Goal: Information Seeking & Learning: Learn about a topic

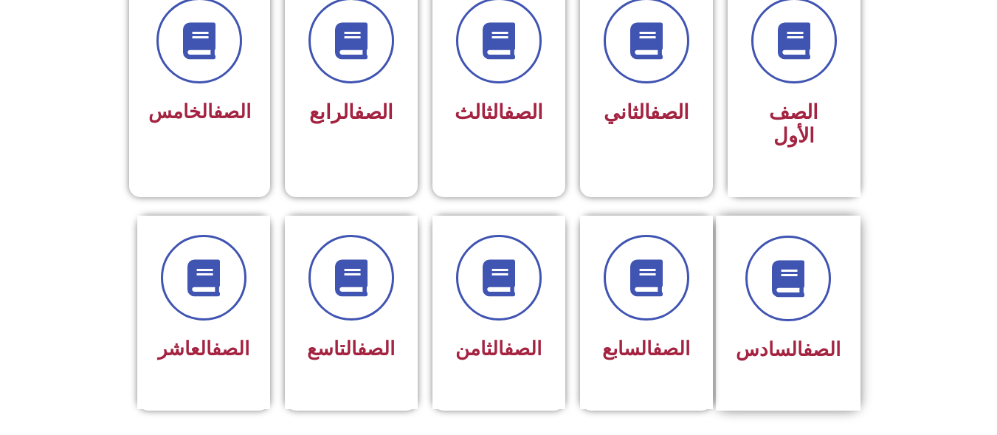
scroll to position [438, 0]
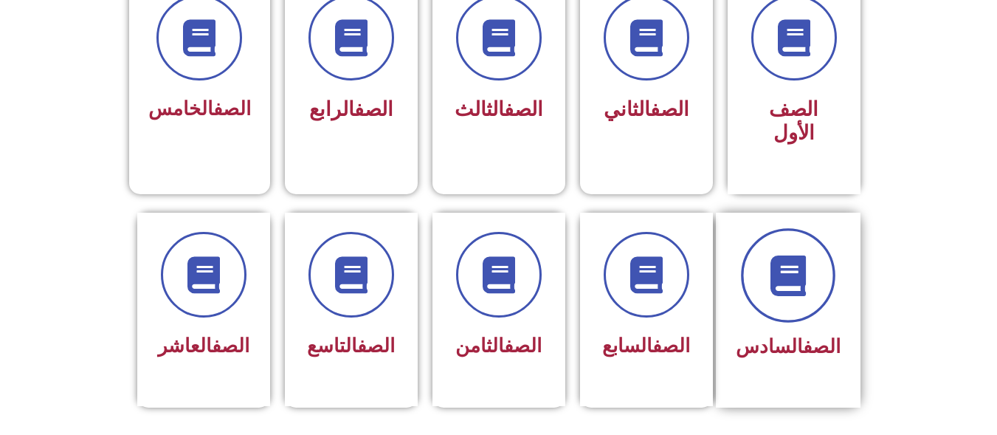
click at [782, 275] on span at bounding box center [788, 275] width 94 height 94
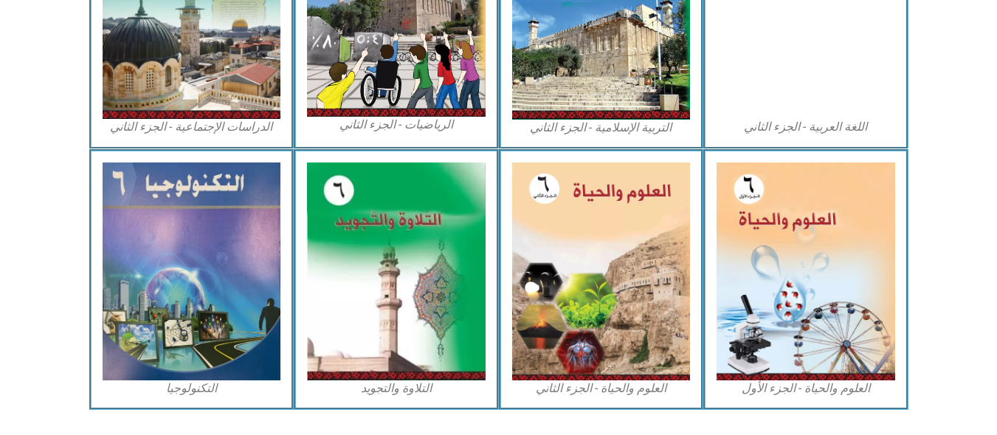
scroll to position [856, 0]
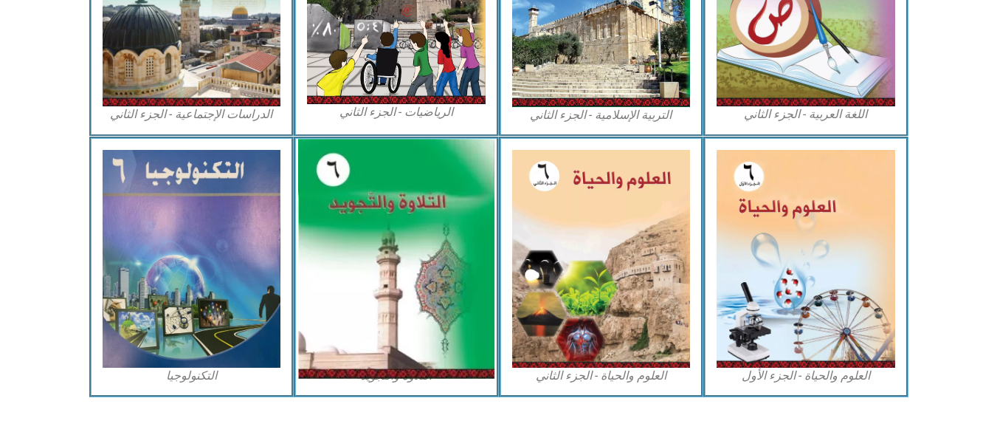
click at [368, 297] on img at bounding box center [396, 258] width 196 height 239
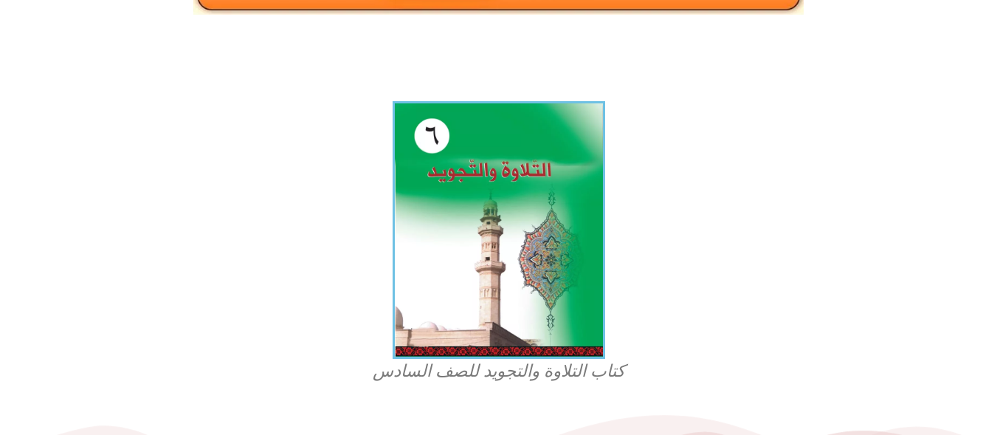
scroll to position [354, 0]
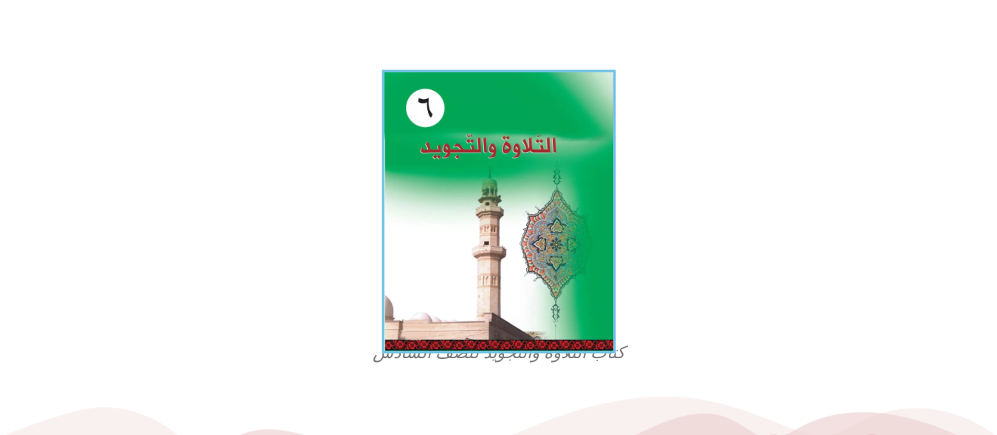
click at [526, 198] on img at bounding box center [499, 211] width 234 height 283
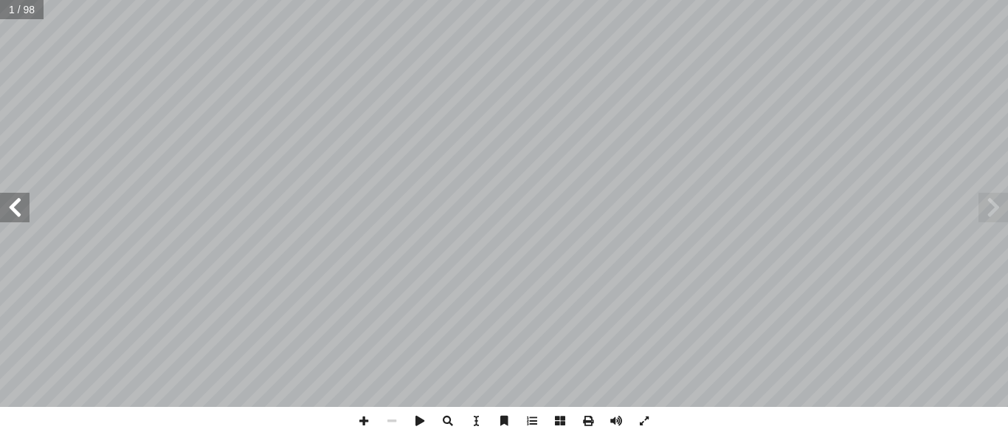
click at [21, 219] on span at bounding box center [15, 208] width 30 height 30
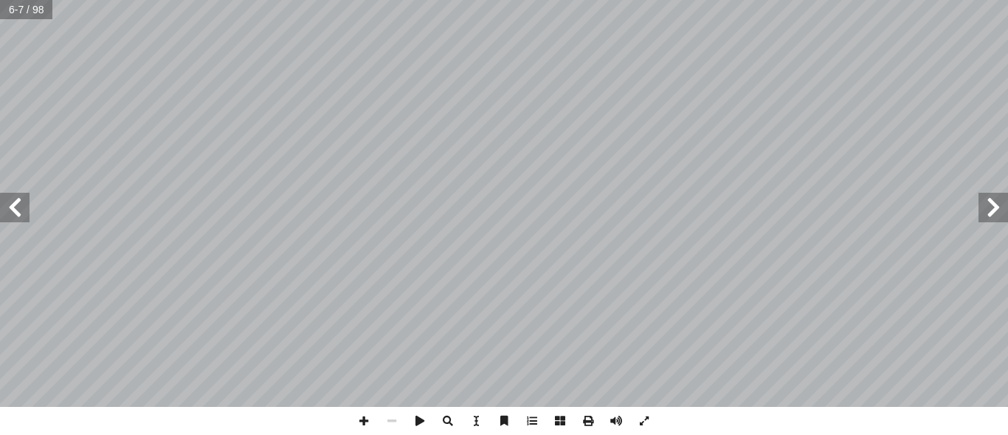
click at [21, 219] on span at bounding box center [15, 208] width 30 height 30
click at [359, 419] on span at bounding box center [364, 421] width 28 height 28
click at [391, 421] on span at bounding box center [392, 421] width 28 height 28
click at [368, 420] on span at bounding box center [364, 421] width 28 height 28
click at [371, 416] on span at bounding box center [364, 421] width 28 height 28
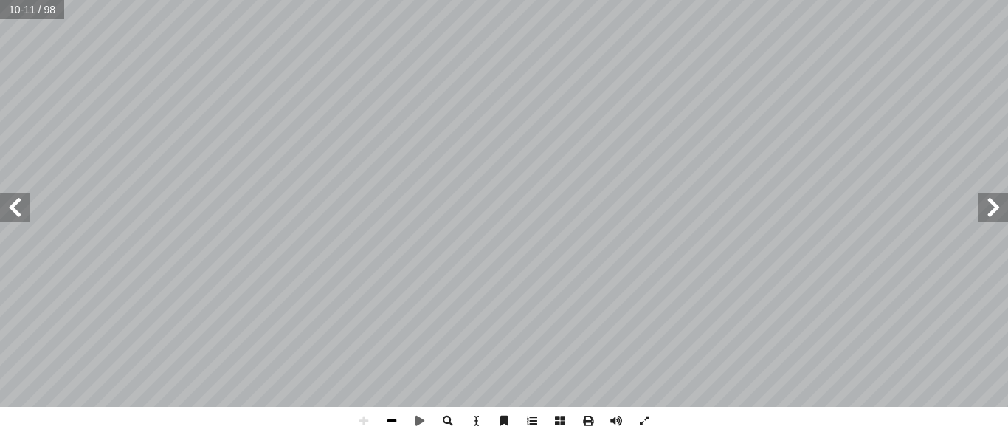
click at [394, 422] on span at bounding box center [392, 421] width 28 height 28
click at [368, 419] on span at bounding box center [364, 421] width 28 height 28
